Goal: Use online tool/utility: Utilize a website feature to perform a specific function

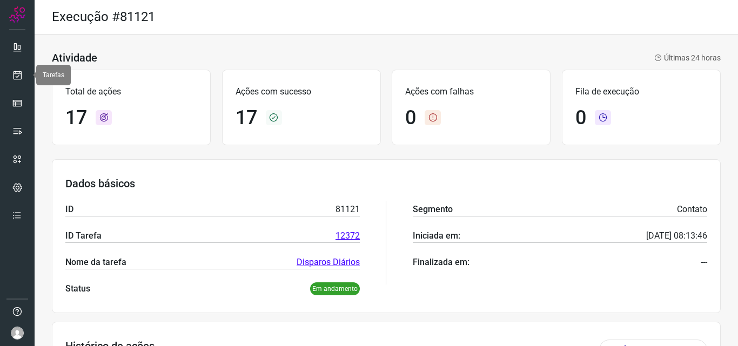
click at [20, 77] on icon at bounding box center [17, 75] width 11 height 11
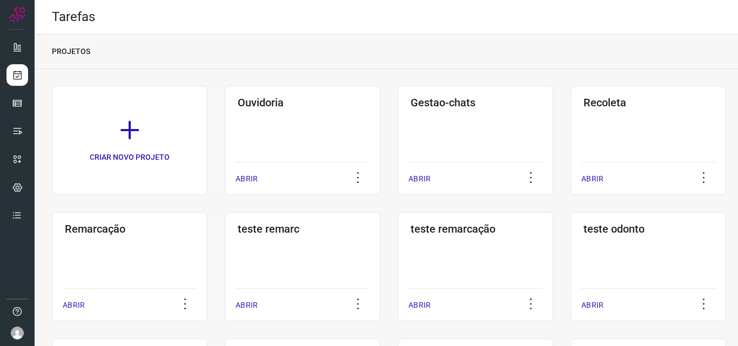
click at [225, 270] on div "Remarcação ABRIR" at bounding box center [303, 266] width 156 height 109
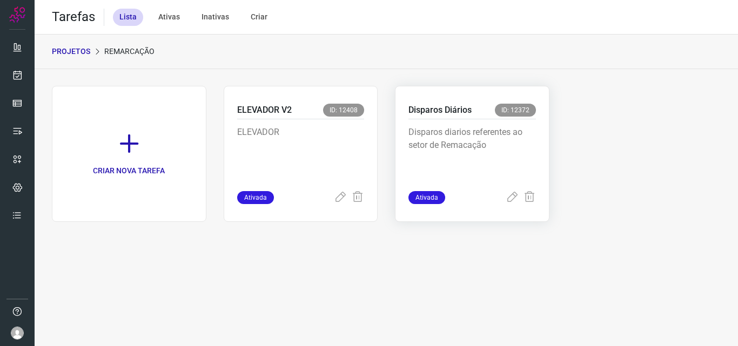
click at [469, 182] on div "Disparos diarios referentes ao setor de Remacação" at bounding box center [473, 155] width 128 height 72
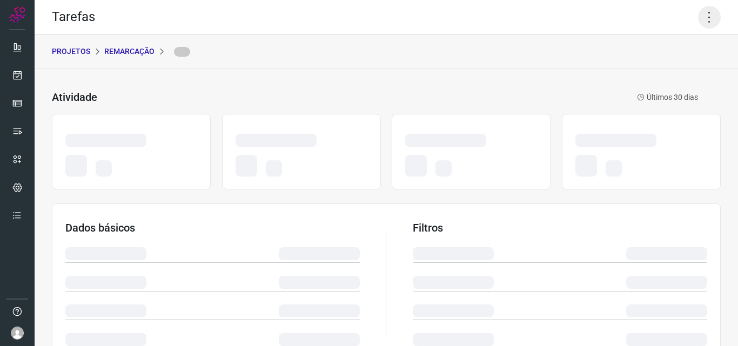
click at [701, 10] on icon at bounding box center [709, 17] width 23 height 23
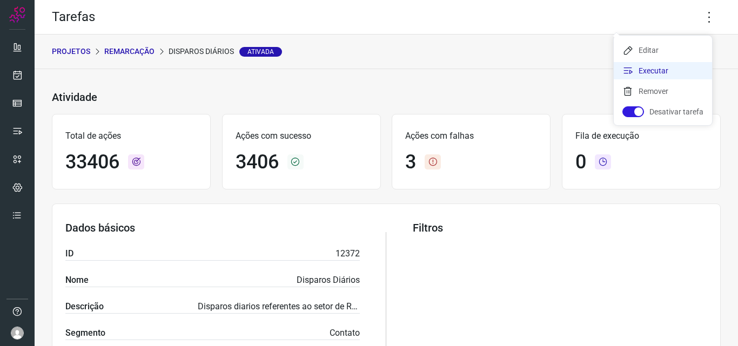
click at [669, 66] on li "Executar" at bounding box center [663, 70] width 98 height 17
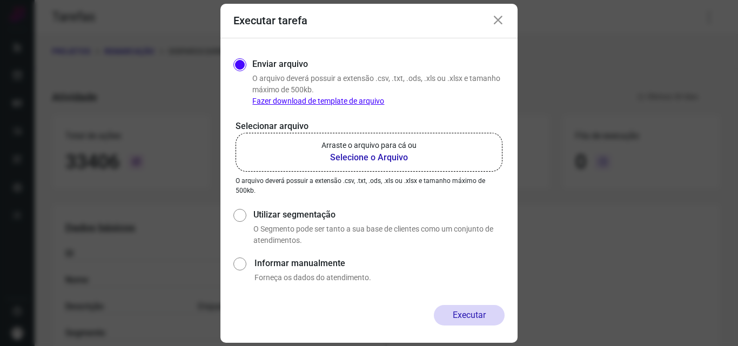
click at [418, 143] on label "Arraste o arquivo para cá ou Selecione o Arquivo" at bounding box center [369, 152] width 267 height 39
click at [0, 0] on input "Arraste o arquivo para cá ou Selecione o Arquivo" at bounding box center [0, 0] width 0 height 0
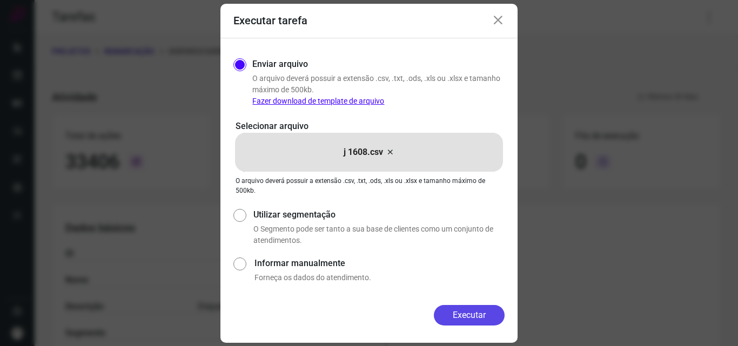
click at [455, 314] on button "Executar" at bounding box center [469, 315] width 71 height 21
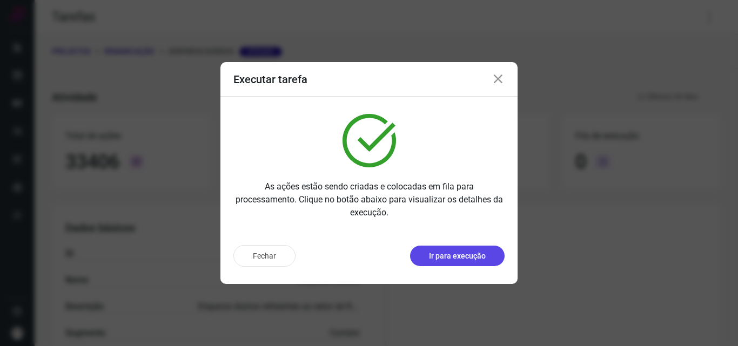
drag, startPoint x: 465, startPoint y: 266, endPoint x: 466, endPoint y: 258, distance: 8.7
click at [466, 258] on p "Ir para execução" at bounding box center [457, 256] width 57 height 11
